Goal: Transaction & Acquisition: Book appointment/travel/reservation

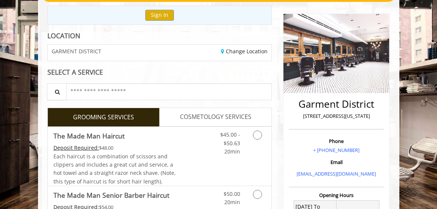
scroll to position [150, 0]
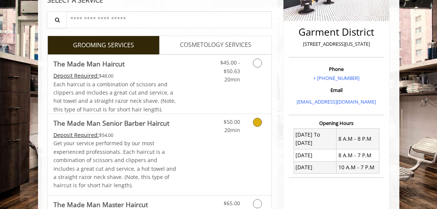
click at [255, 122] on icon "Grooming services" at bounding box center [257, 122] width 9 height 9
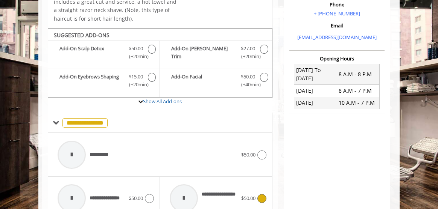
scroll to position [77, 0]
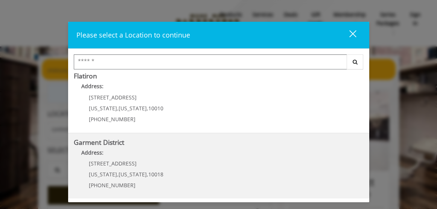
scroll to position [206, 0]
click at [189, 161] on District "Garment District Address: 1400 Broadway New York , New York , 10018 (212) 997-4…" at bounding box center [219, 165] width 290 height 55
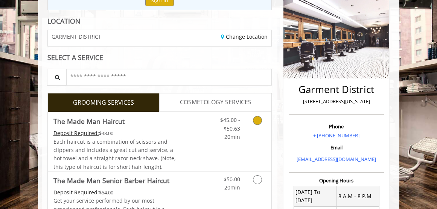
click at [257, 121] on icon "Grooming services" at bounding box center [257, 120] width 9 height 9
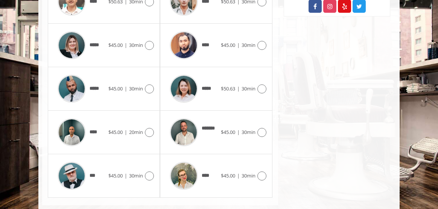
scroll to position [447, 0]
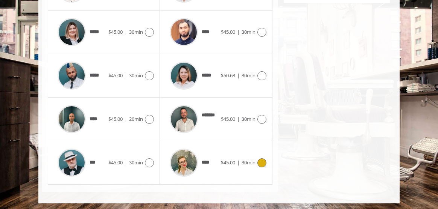
click at [264, 164] on icon at bounding box center [261, 163] width 9 height 9
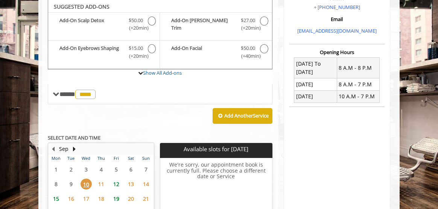
scroll to position [259, 0]
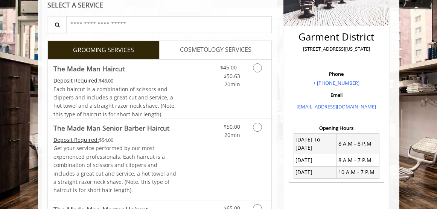
scroll to position [188, 0]
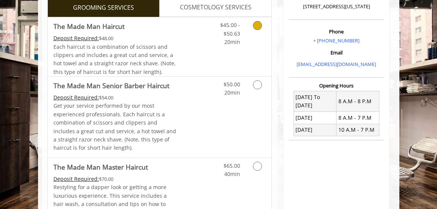
click at [257, 26] on icon "Grooming services" at bounding box center [257, 25] width 9 height 9
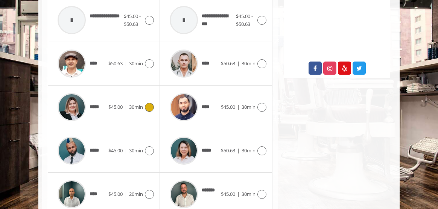
click at [144, 106] on div at bounding box center [148, 107] width 11 height 9
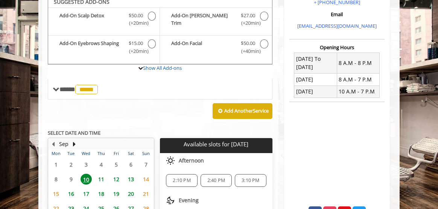
scroll to position [222, 0]
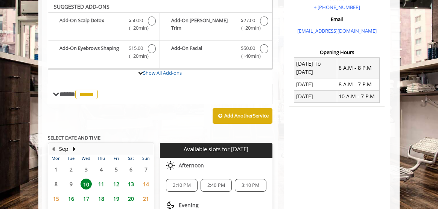
click at [101, 184] on span "11" at bounding box center [101, 184] width 11 height 11
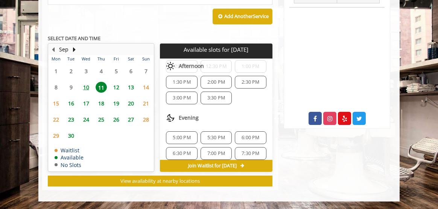
scroll to position [81, 0]
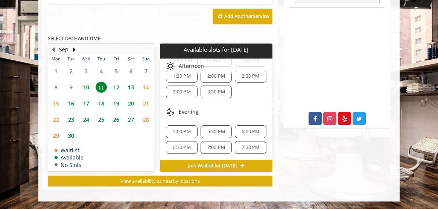
click at [191, 133] on span "5:00 PM" at bounding box center [181, 132] width 24 height 6
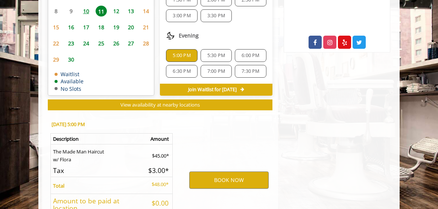
scroll to position [461, 0]
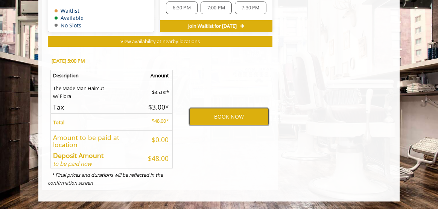
click at [238, 123] on button "BOOK NOW" at bounding box center [228, 116] width 79 height 17
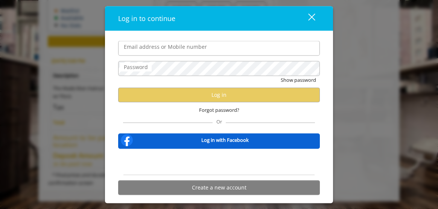
click at [199, 51] on input "Email address or Mobile number" at bounding box center [219, 48] width 202 height 15
type input "**********"
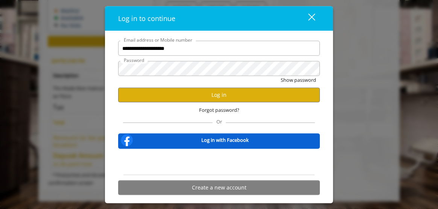
click at [314, 14] on div "close dialog" at bounding box center [311, 17] width 7 height 7
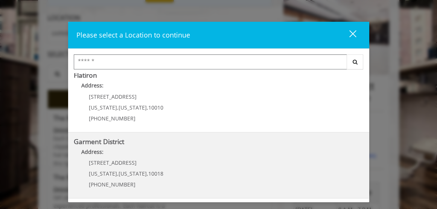
scroll to position [263, 0]
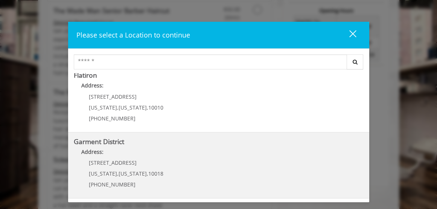
click at [202, 153] on District "Address:" at bounding box center [219, 154] width 290 height 12
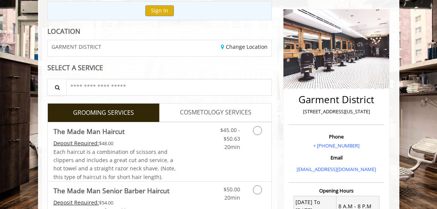
scroll to position [175, 0]
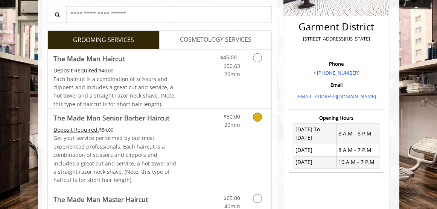
scroll to position [150, 0]
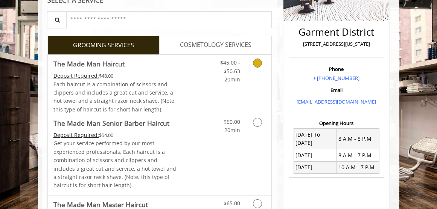
click at [259, 63] on icon "Grooming services" at bounding box center [257, 63] width 9 height 9
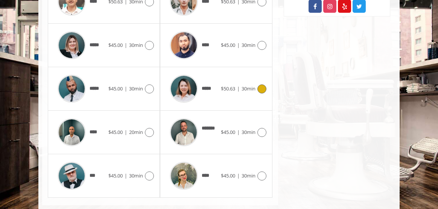
scroll to position [447, 0]
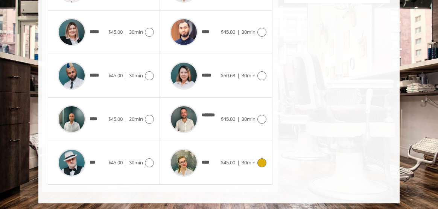
click at [261, 163] on icon at bounding box center [261, 163] width 9 height 9
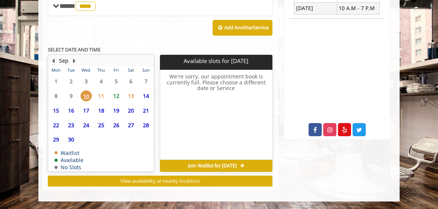
scroll to position [306, 0]
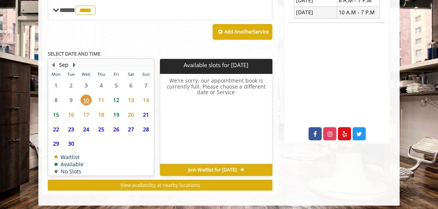
click at [101, 103] on span "11" at bounding box center [101, 100] width 11 height 11
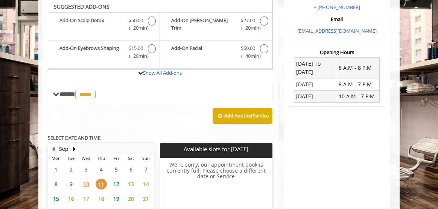
scroll to position [259, 0]
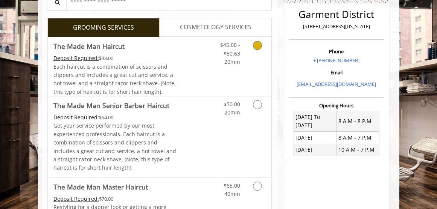
click at [261, 50] on link "Grooming services" at bounding box center [258, 51] width 14 height 29
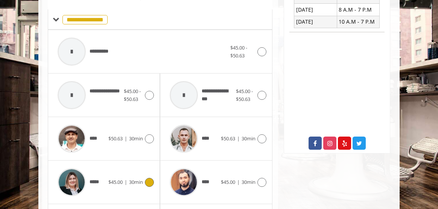
click at [144, 190] on div "***** $45.00 | 30min" at bounding box center [104, 183] width 100 height 36
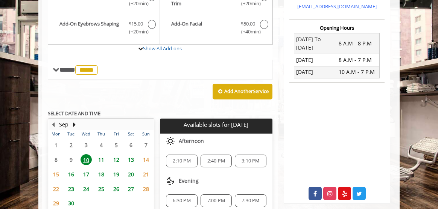
scroll to position [259, 0]
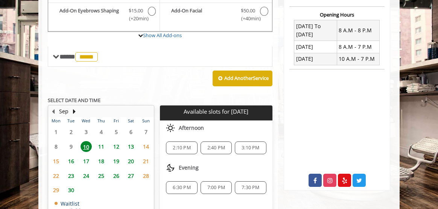
click at [98, 146] on span "11" at bounding box center [101, 146] width 11 height 11
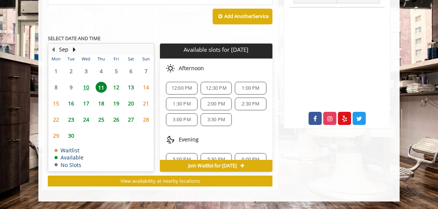
scroll to position [81, 0]
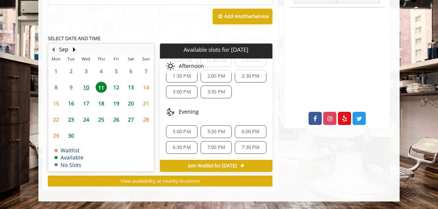
click at [190, 133] on span "5:00 PM" at bounding box center [182, 132] width 18 height 6
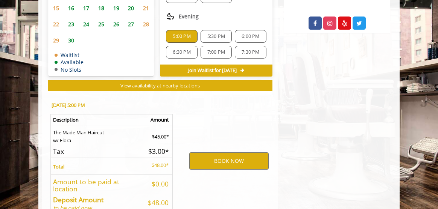
scroll to position [461, 0]
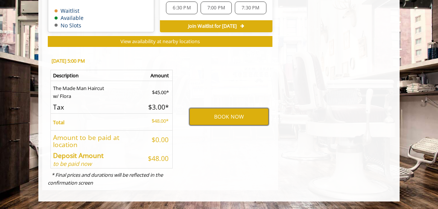
click at [242, 115] on button "BOOK NOW" at bounding box center [228, 116] width 79 height 17
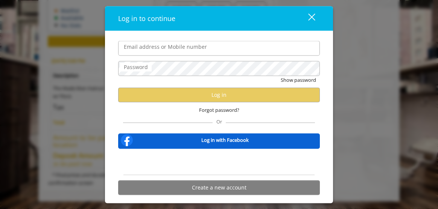
click at [172, 43] on label "Email address or Mobile number" at bounding box center [165, 47] width 91 height 8
click at [172, 41] on input "Email address or Mobile number" at bounding box center [219, 48] width 202 height 15
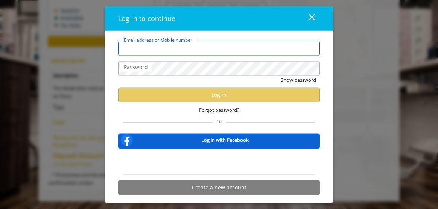
click at [175, 47] on input "Email address or Mobile number" at bounding box center [219, 48] width 202 height 15
type input "**********"
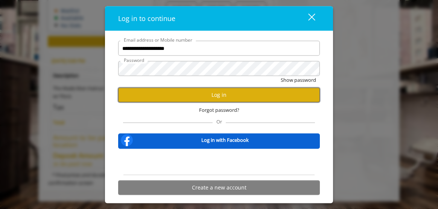
click at [248, 97] on button "Log in" at bounding box center [219, 95] width 202 height 15
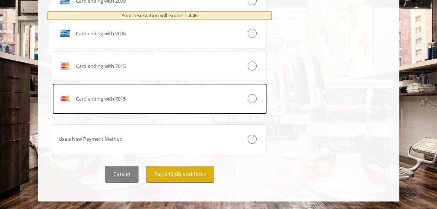
scroll to position [543, 0]
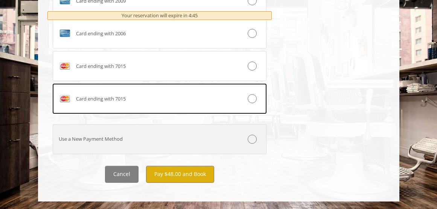
click at [252, 140] on icon at bounding box center [251, 139] width 9 height 9
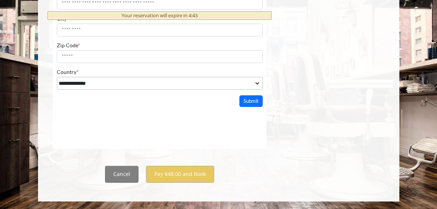
scroll to position [0, 0]
select select "***"
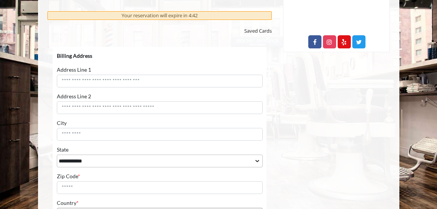
scroll to position [398, 0]
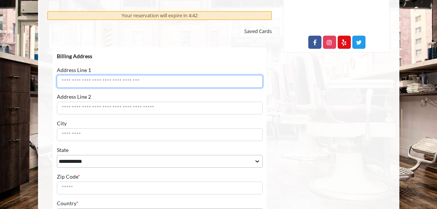
click at [152, 82] on input "Address Line 1" at bounding box center [158, 81] width 205 height 13
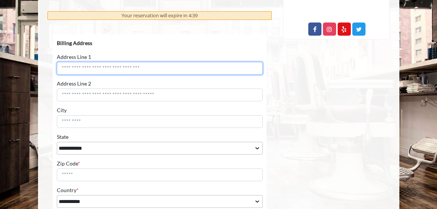
scroll to position [435, 0]
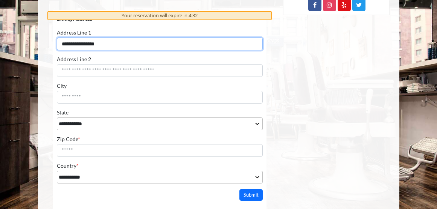
type input "**********"
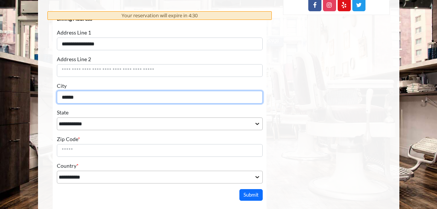
type input "******"
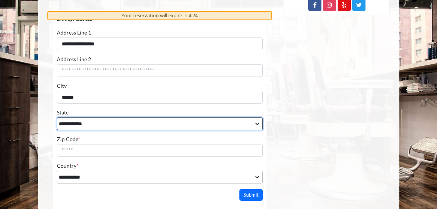
click at [237, 127] on select "**********" at bounding box center [158, 123] width 205 height 13
select select "**"
click at [56, 117] on select "**********" at bounding box center [158, 123] width 205 height 13
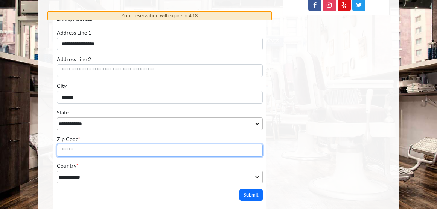
click at [131, 144] on input "Zip Code *" at bounding box center [158, 150] width 205 height 13
type input "*****"
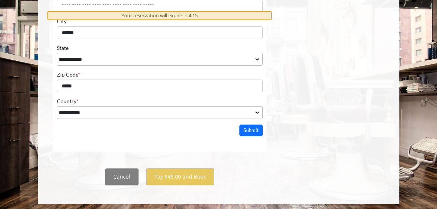
scroll to position [510, 0]
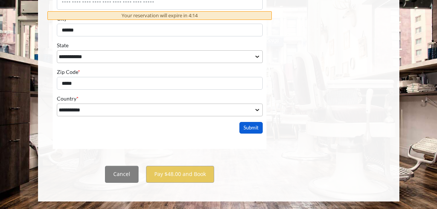
click at [258, 129] on button "Submit" at bounding box center [250, 128] width 23 height 12
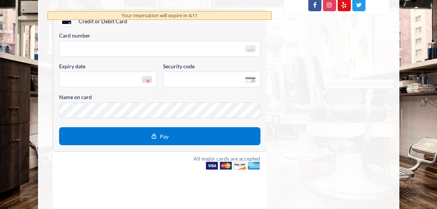
scroll to position [398, 0]
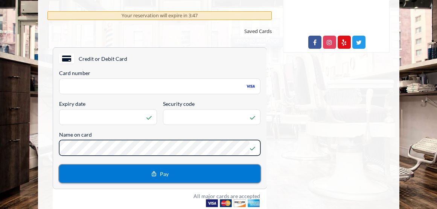
click at [164, 168] on button "Pay" at bounding box center [159, 174] width 201 height 18
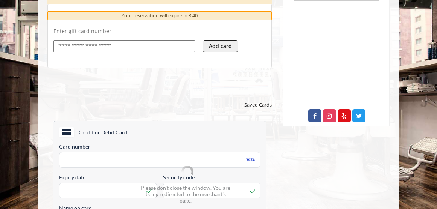
scroll to position [247, 0]
